Goal: Find specific page/section: Find specific page/section

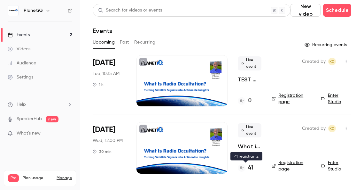
click at [251, 168] on h4 "41" at bounding box center [250, 168] width 5 height 9
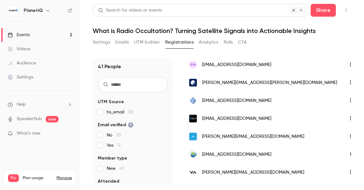
scroll to position [126, 0]
